Goal: Information Seeking & Learning: Check status

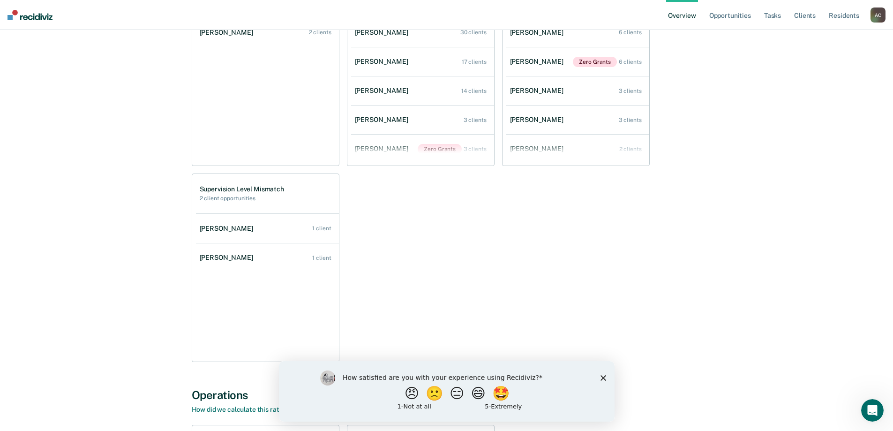
scroll to position [703, 0]
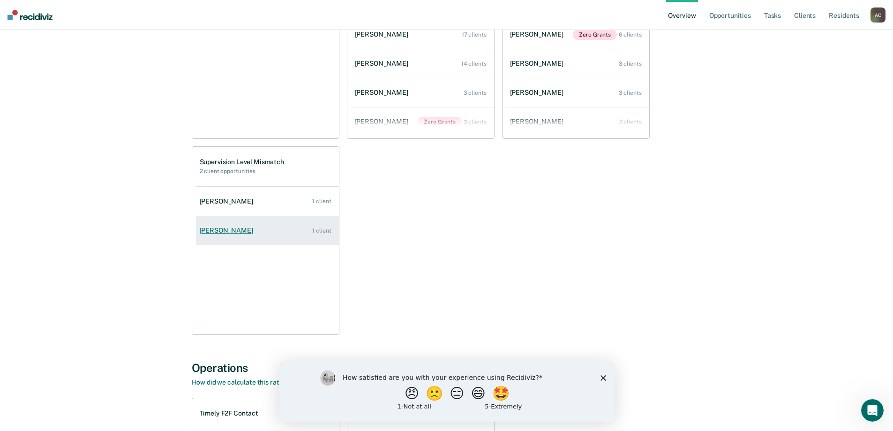
click at [224, 228] on div "[PERSON_NAME]" at bounding box center [228, 230] width 57 height 8
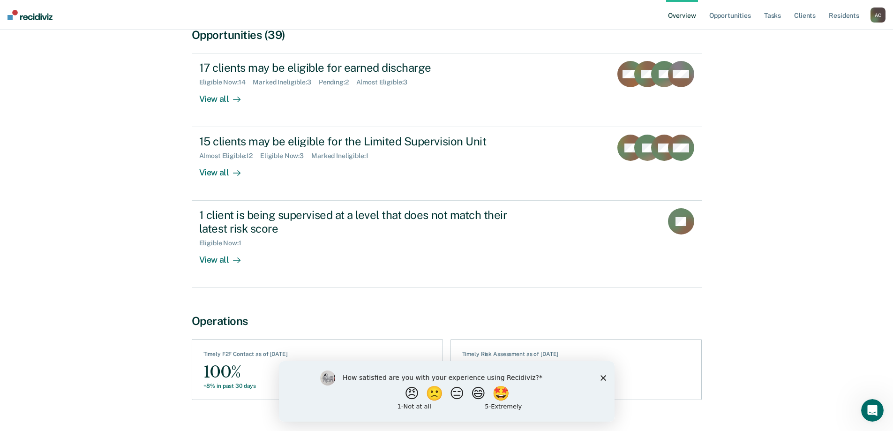
scroll to position [234, 0]
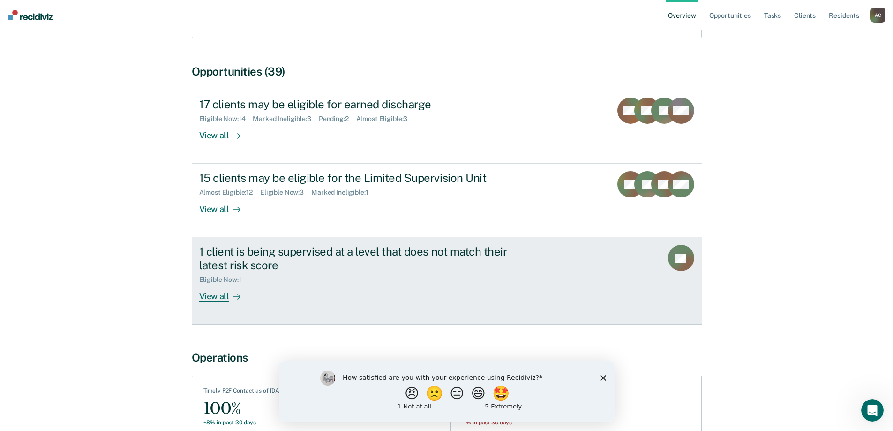
scroll to position [238, 0]
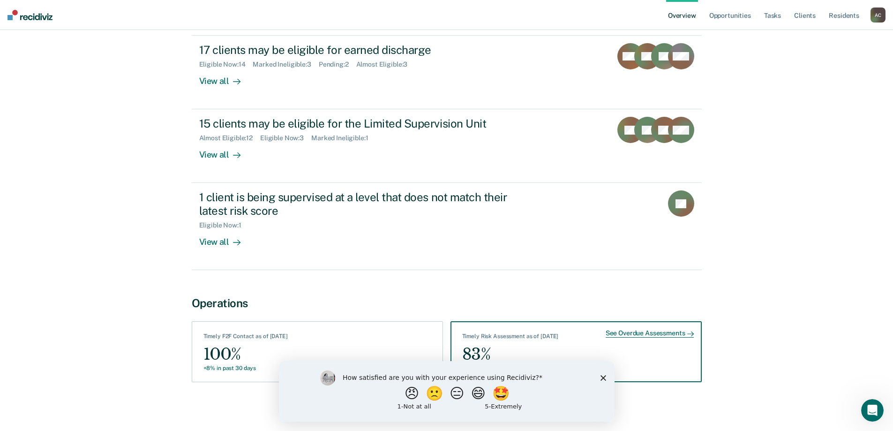
click at [622, 334] on div "See Overdue Assessments" at bounding box center [649, 333] width 88 height 8
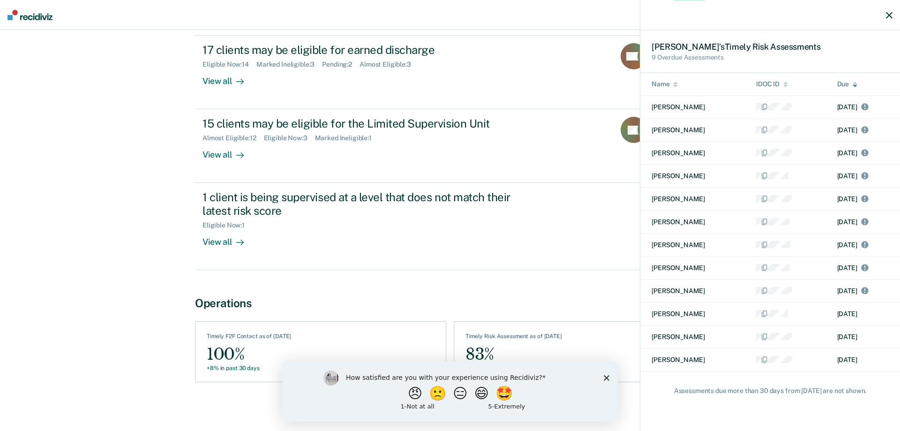
click at [574, 250] on div "[PERSON_NAME] ’s Timely Risk Assessment s 9 Overdue Assessments Name IDOC ID Du…" at bounding box center [450, 215] width 900 height 431
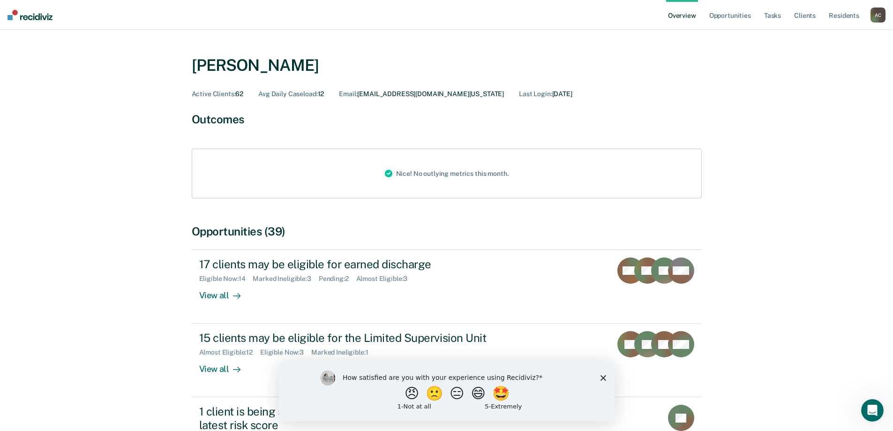
scroll to position [0, 0]
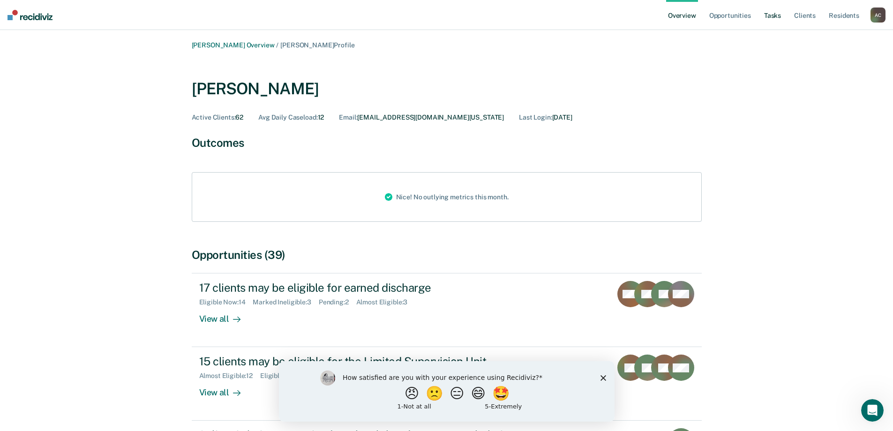
click at [774, 15] on link "Tasks" at bounding box center [772, 15] width 21 height 30
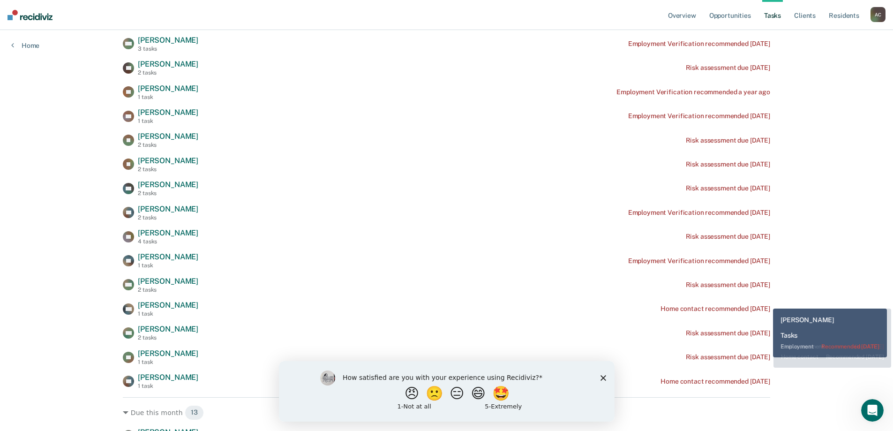
scroll to position [187, 0]
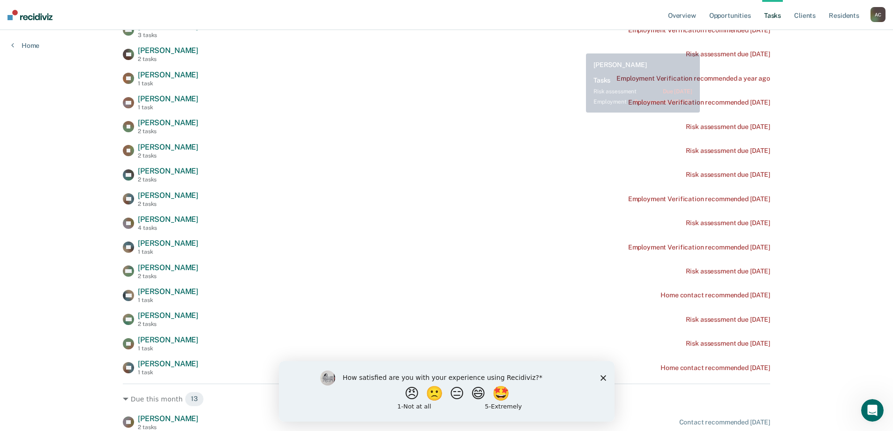
drag, startPoint x: 777, startPoint y: 222, endPoint x: 576, endPoint y: 39, distance: 272.0
click at [576, 39] on main "Clear supervision officers Tasks The clients below might have upcoming requirem…" at bounding box center [447, 289] width 670 height 892
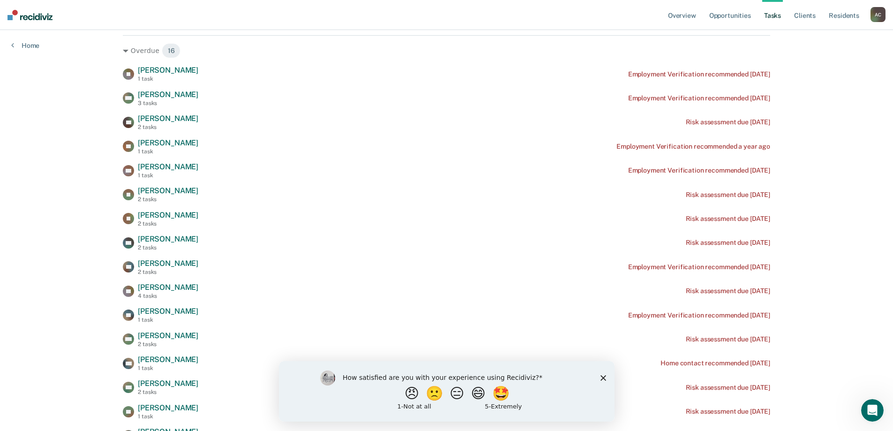
scroll to position [246, 0]
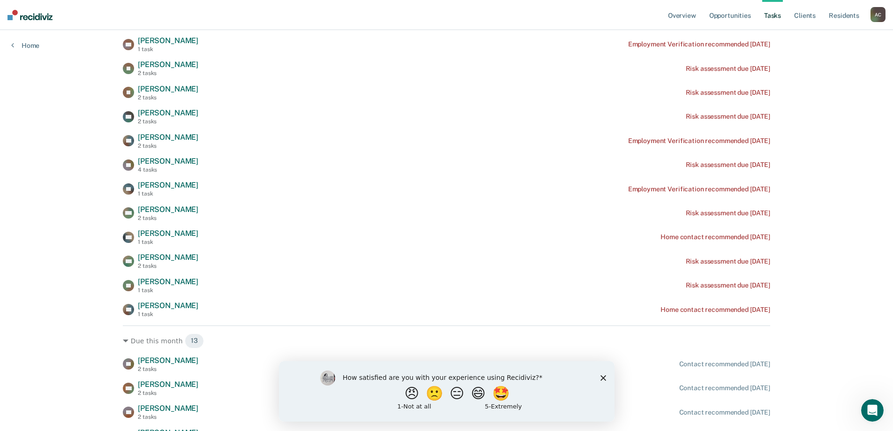
drag, startPoint x: 109, startPoint y: 94, endPoint x: 784, endPoint y: 257, distance: 694.5
click at [784, 257] on div "Overview Opportunities Tasks Client s Resident s [PERSON_NAME] A C Profile How …" at bounding box center [446, 226] width 893 height 944
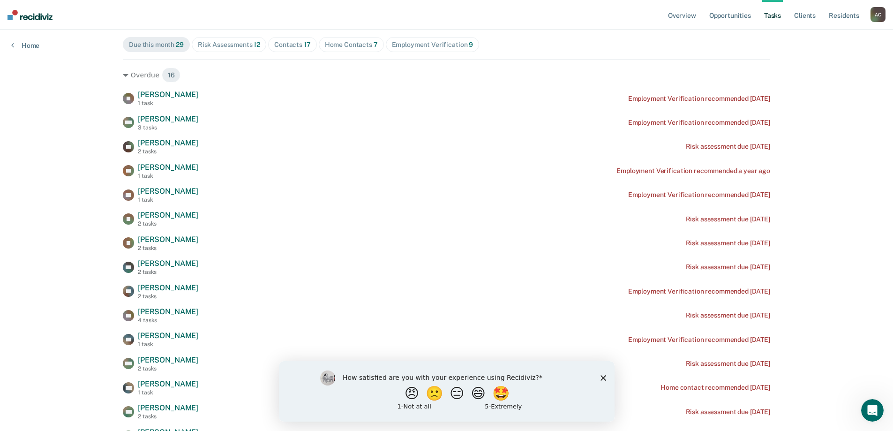
scroll to position [58, 0]
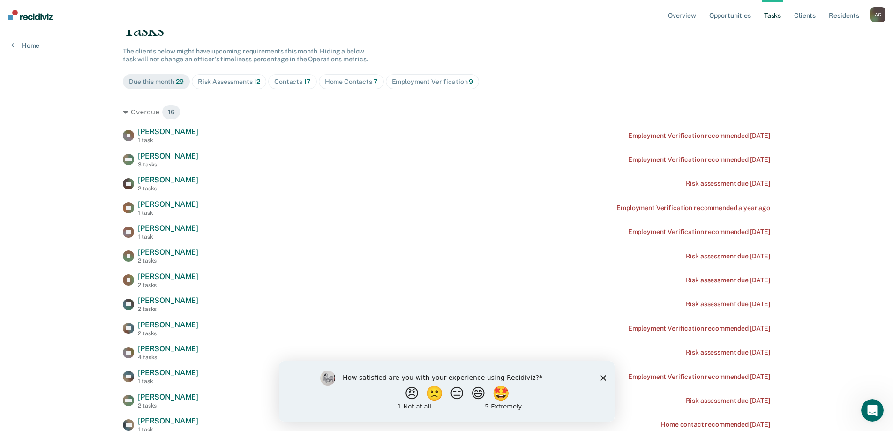
click at [827, 224] on div "Overview Opportunities Tasks Client s Resident s [PERSON_NAME] A C Profile How …" at bounding box center [446, 414] width 893 height 944
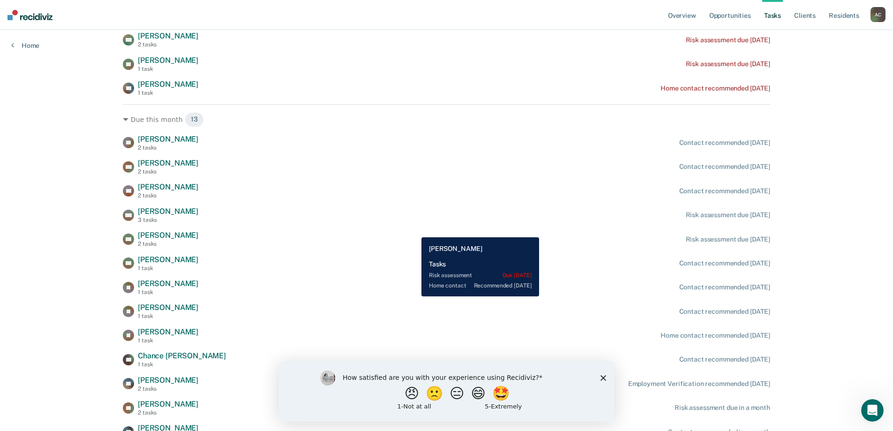
scroll to position [469, 0]
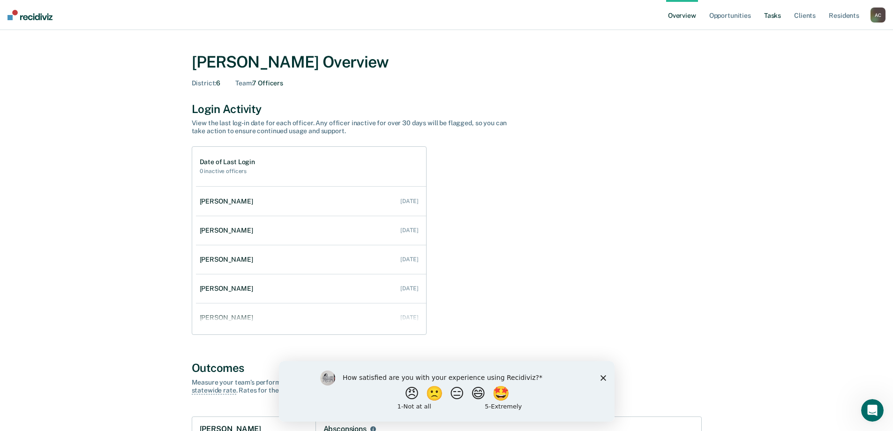
click at [486, 15] on link "Tasks" at bounding box center [772, 15] width 21 height 30
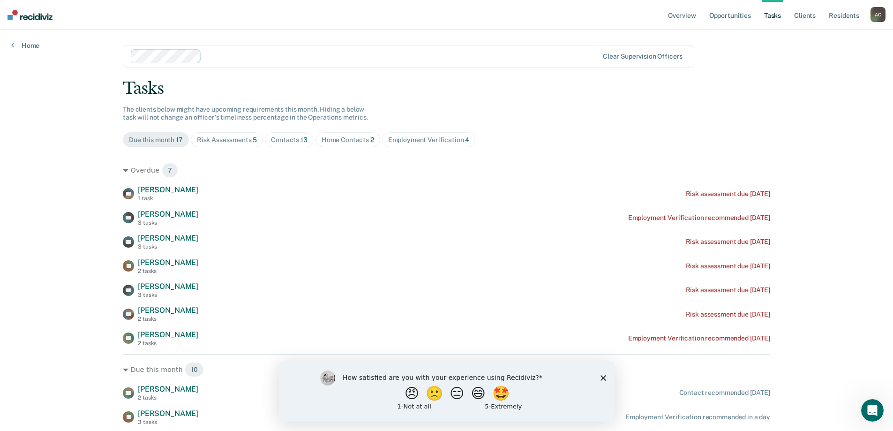
scroll to position [47, 0]
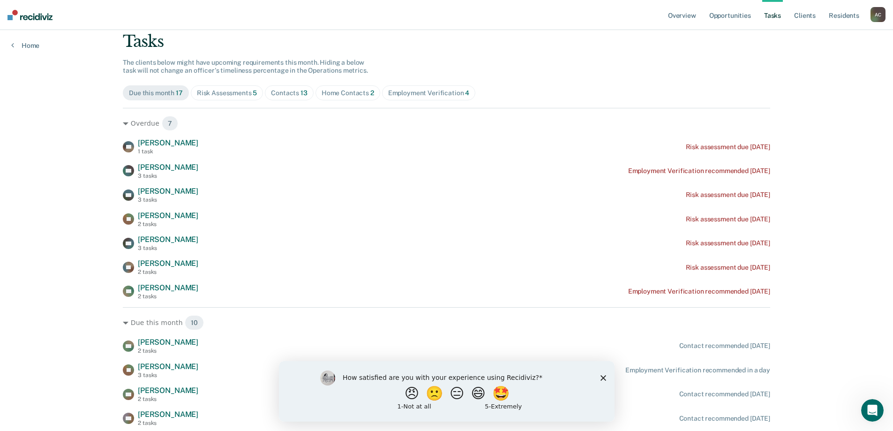
drag, startPoint x: 663, startPoint y: 142, endPoint x: 787, endPoint y: 168, distance: 126.8
click at [486, 168] on div "Overview Opportunities Tasks Client s Resident s Anderson, Chris A C Profile Ho…" at bounding box center [446, 280] width 893 height 655
click at [486, 208] on div "Overview Opportunities Tasks Client s Resident s Anderson, Chris A C Profile Ho…" at bounding box center [446, 280] width 893 height 655
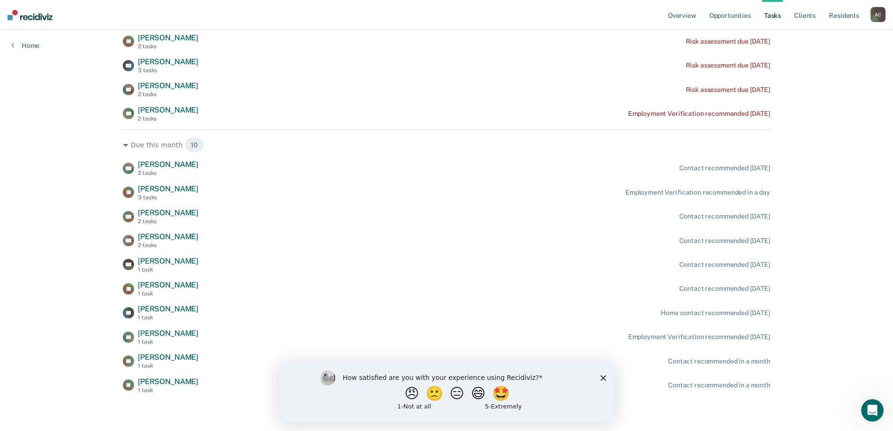
scroll to position [0, 0]
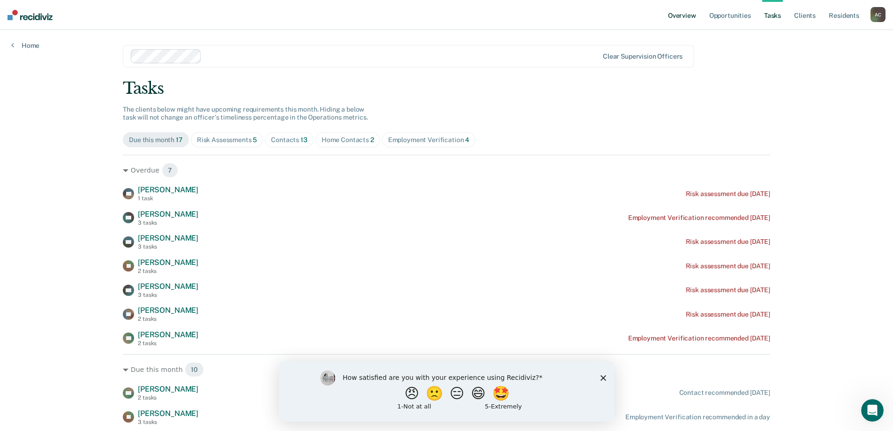
click at [486, 16] on link "Overview" at bounding box center [682, 15] width 32 height 30
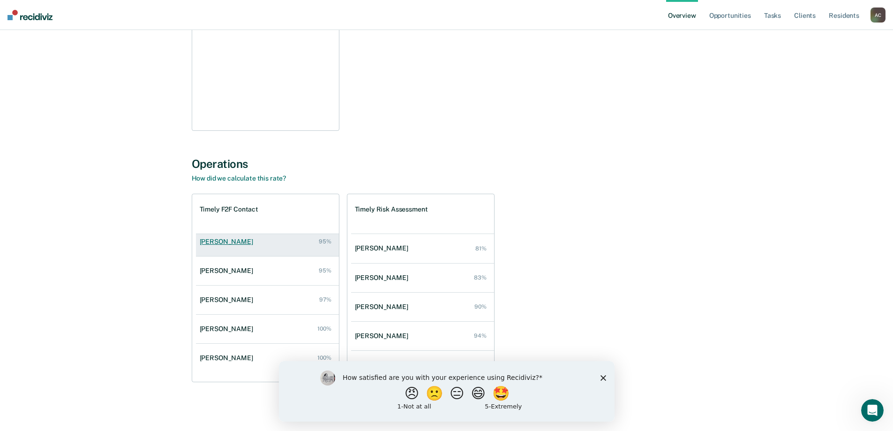
scroll to position [67, 0]
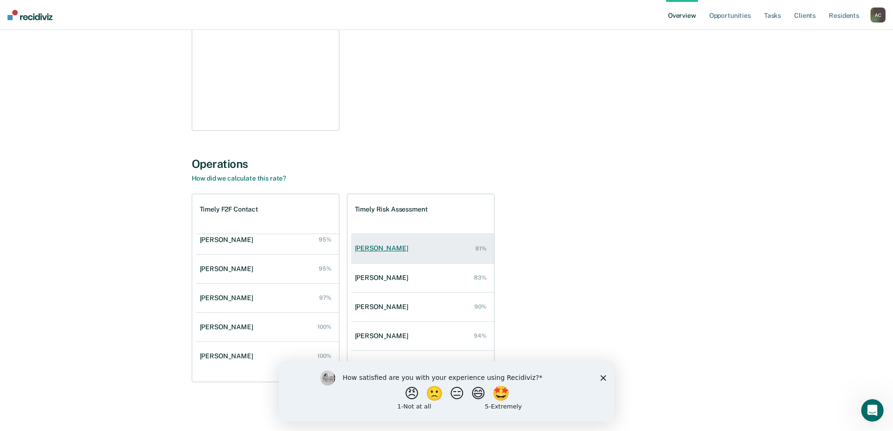
click at [387, 248] on div "[PERSON_NAME]" at bounding box center [383, 248] width 57 height 8
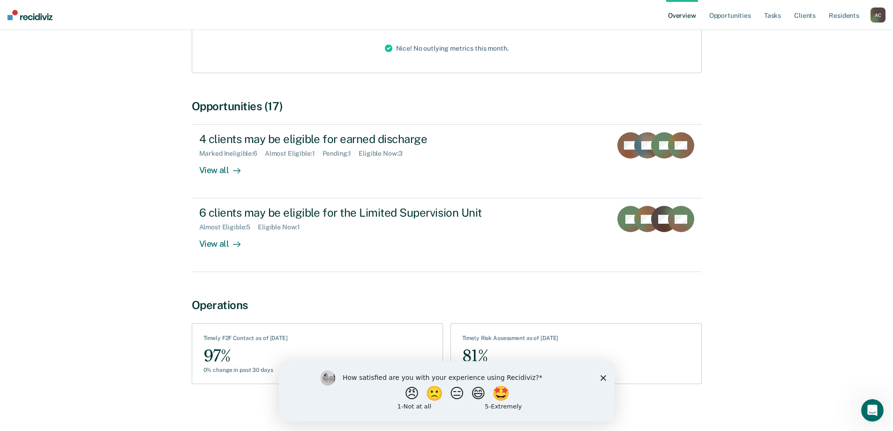
scroll to position [150, 0]
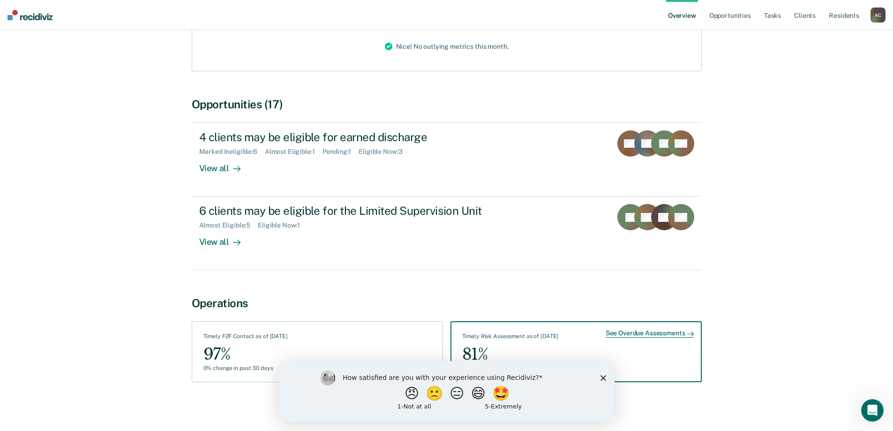
click at [486, 333] on div "See Overdue Assessments" at bounding box center [649, 333] width 88 height 8
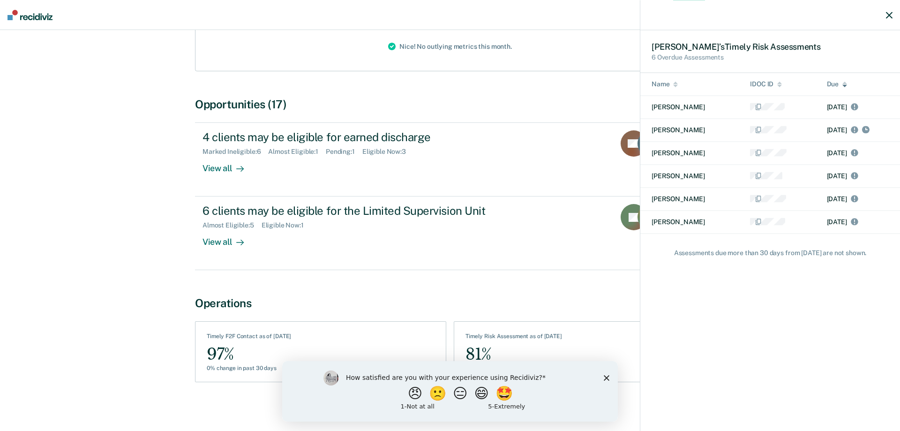
drag, startPoint x: 651, startPoint y: 107, endPoint x: 863, endPoint y: 223, distance: 241.1
click at [486, 223] on tbody "Sonny Vialpando Jan 8, 2022 Jillian Cooper Feb 11, 2025 Juan Coby May 7, 2025 G…" at bounding box center [770, 165] width 260 height 138
click at [486, 14] on icon "button" at bounding box center [889, 15] width 7 height 7
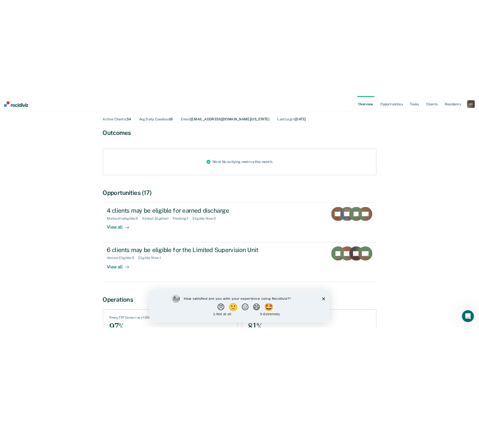
scroll to position [57, 0]
